Goal: Task Accomplishment & Management: Manage account settings

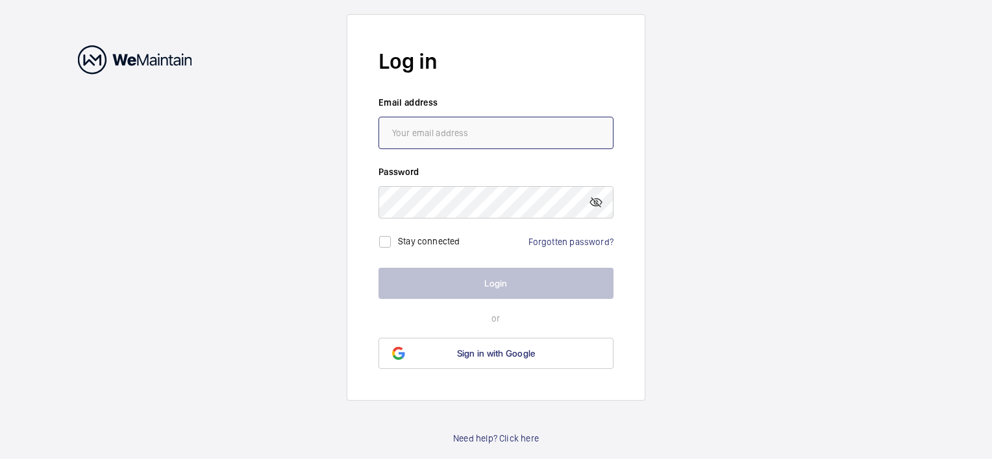
click at [444, 140] on input "email" at bounding box center [495, 133] width 235 height 32
type input "[PERSON_NAME][EMAIL_ADDRESS][DOMAIN_NAME]"
click at [552, 238] on link "Forgotten password?" at bounding box center [570, 242] width 85 height 10
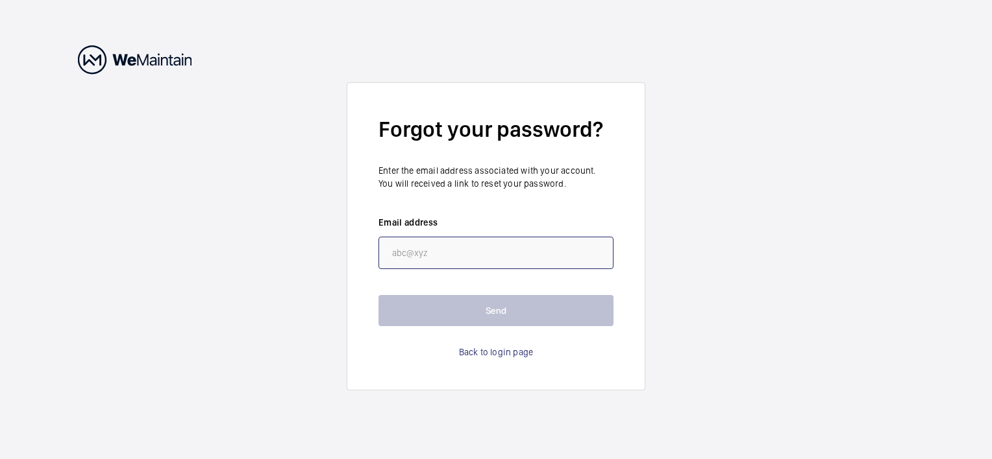
click at [436, 249] on input "email" at bounding box center [495, 253] width 235 height 32
type input "[PERSON_NAME][EMAIL_ADDRESS][DOMAIN_NAME]"
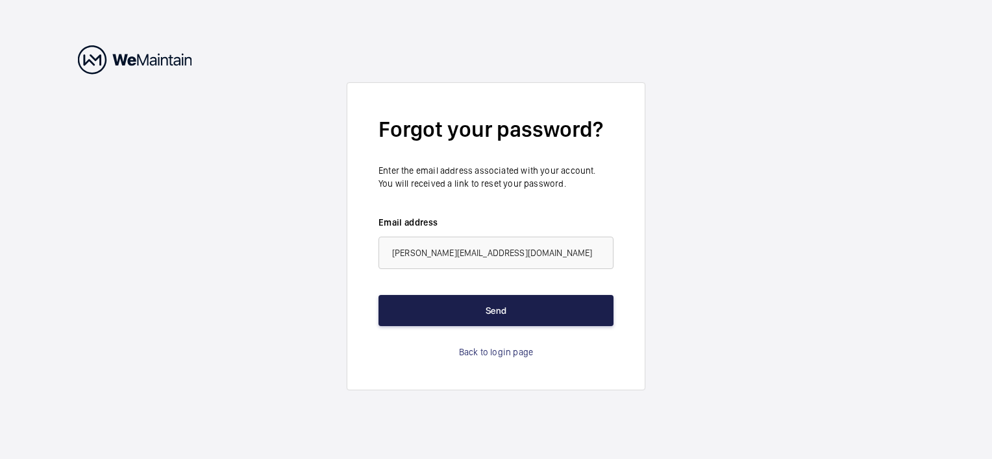
click at [503, 314] on button "Send" at bounding box center [495, 310] width 235 height 31
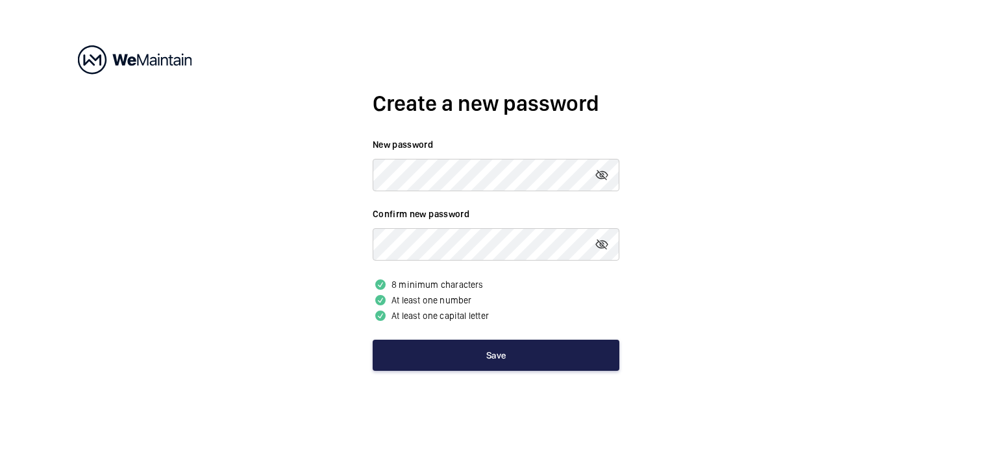
click at [500, 358] on button "Save" at bounding box center [495, 355] width 247 height 31
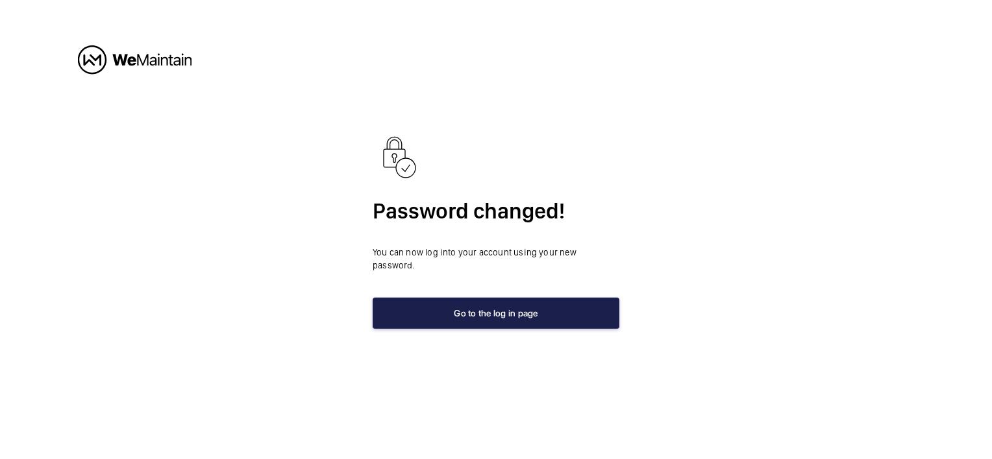
click at [514, 309] on button "Go to the log in page" at bounding box center [495, 313] width 247 height 31
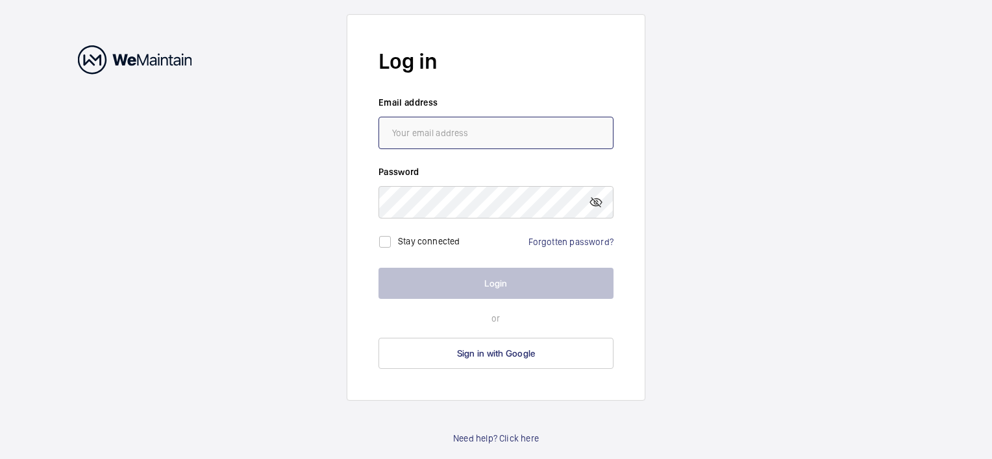
type input "[PERSON_NAME][EMAIL_ADDRESS][DOMAIN_NAME]"
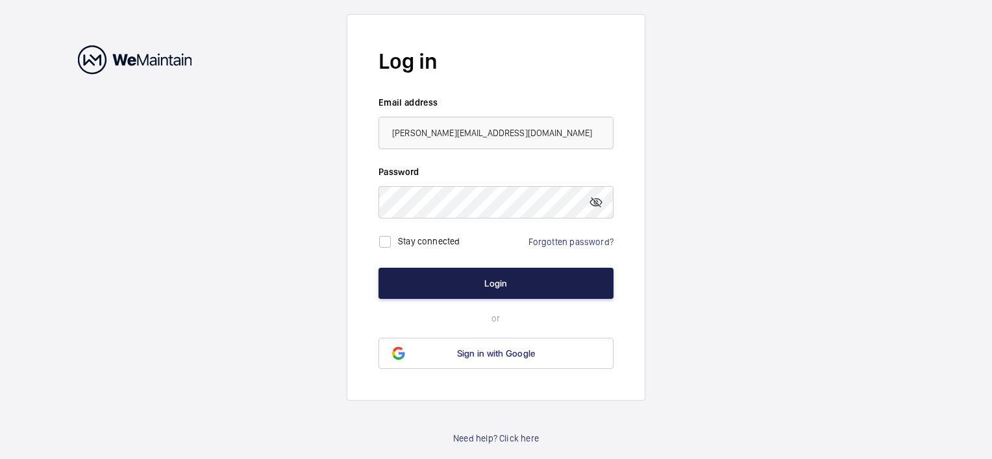
click at [507, 290] on button "Login" at bounding box center [495, 283] width 235 height 31
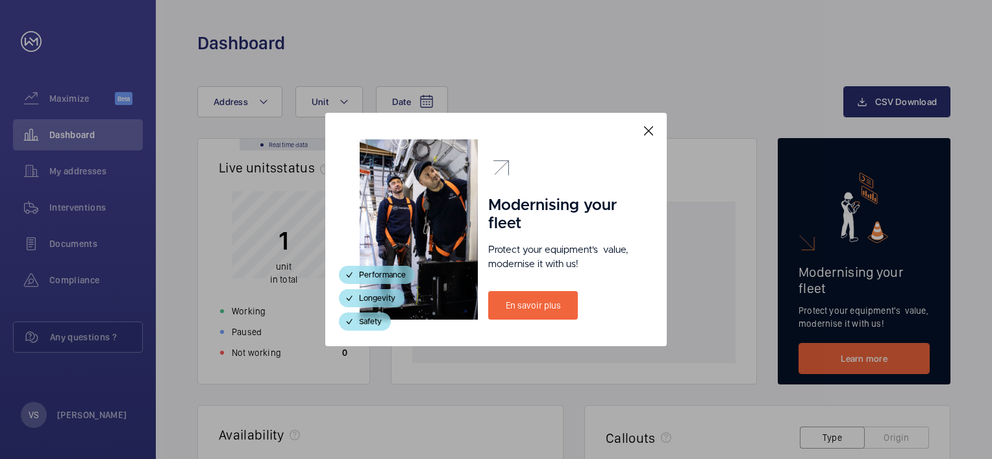
click at [649, 128] on mat-icon at bounding box center [648, 131] width 16 height 16
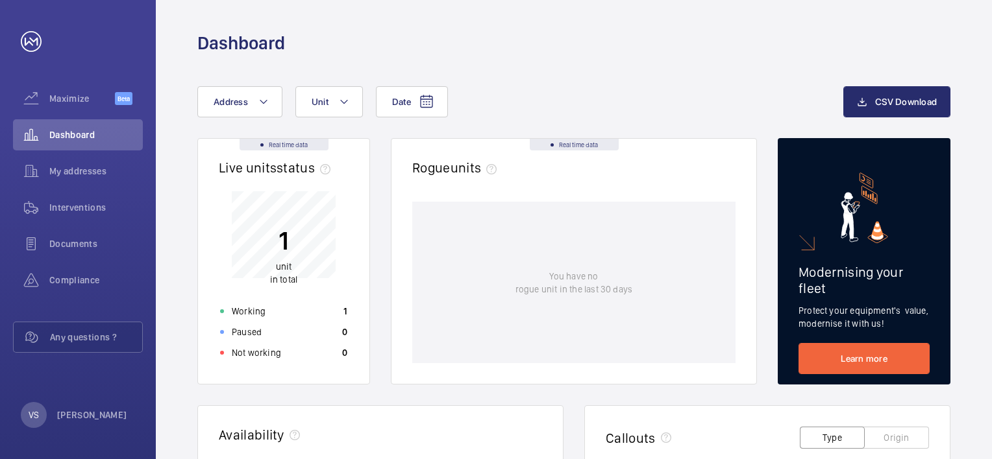
drag, startPoint x: 991, startPoint y: 91, endPoint x: 985, endPoint y: 122, distance: 31.7
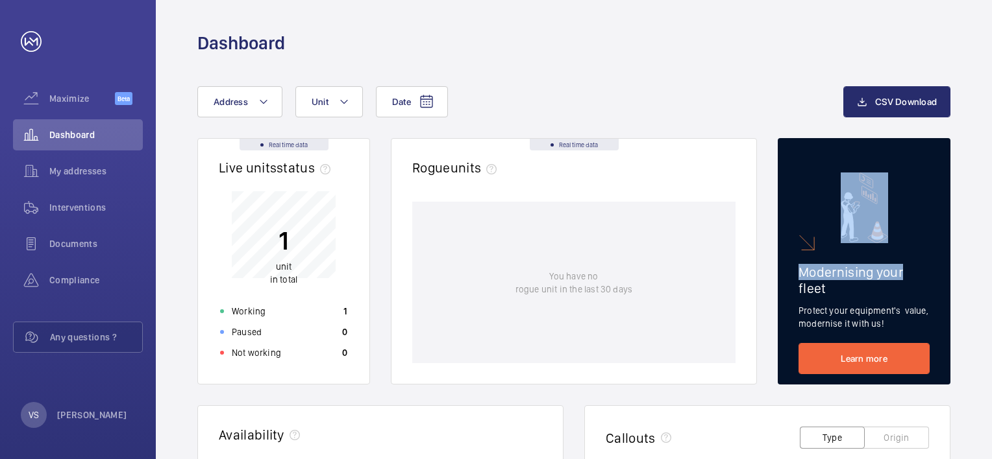
drag, startPoint x: 984, startPoint y: 141, endPoint x: 993, endPoint y: 225, distance: 83.6
click at [991, 225] on html "Your request has been sent. We will contact you soon. Maximize Beta Dashboard M…" at bounding box center [496, 229] width 992 height 459
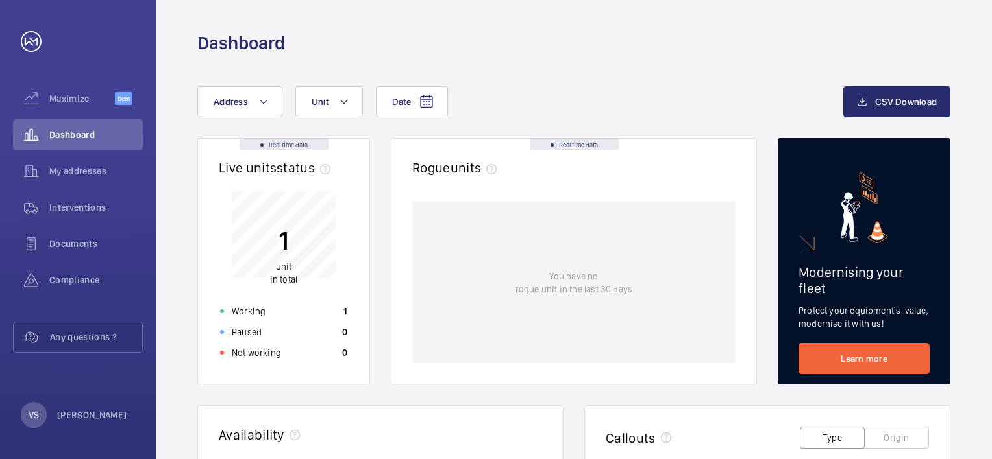
click at [292, 278] on p "unit in total" at bounding box center [283, 273] width 27 height 26
